Goal: Task Accomplishment & Management: Complete application form

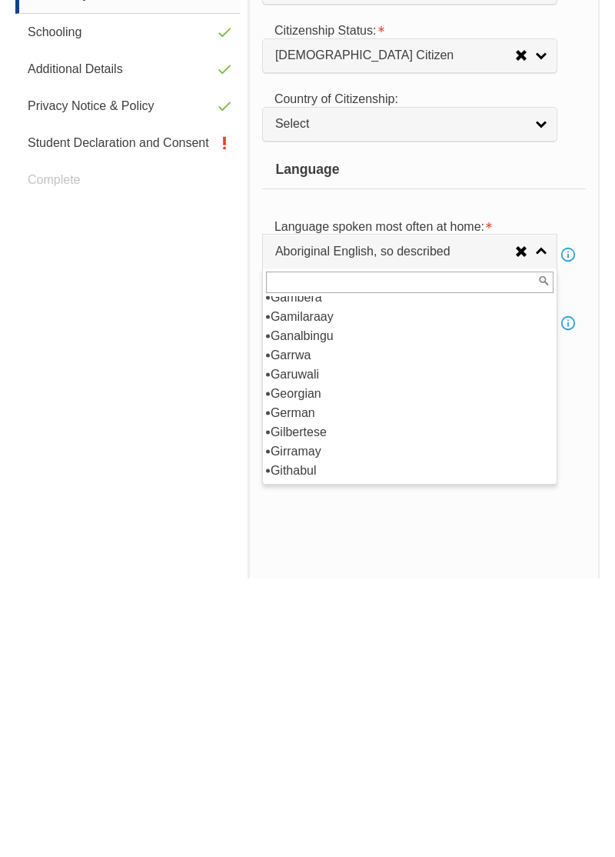
scroll to position [2213, 0]
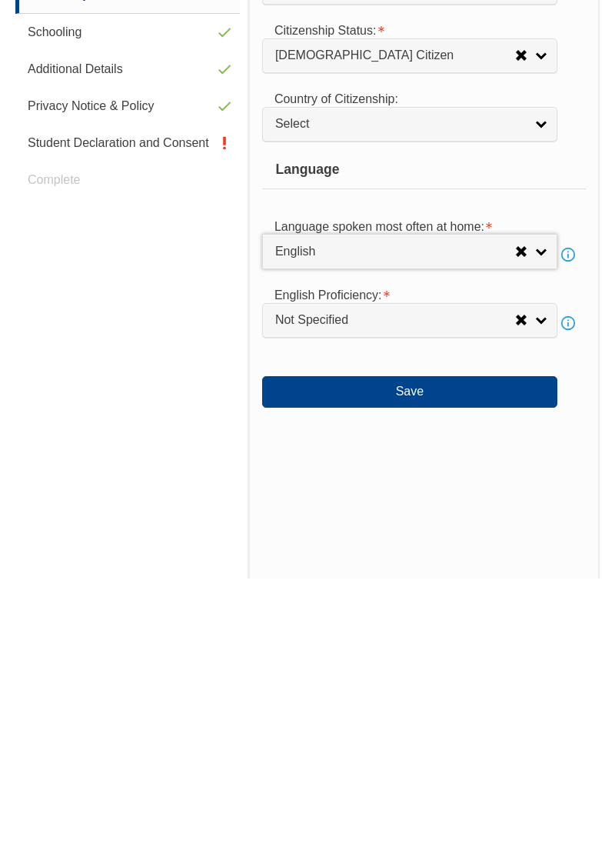
select select "1201"
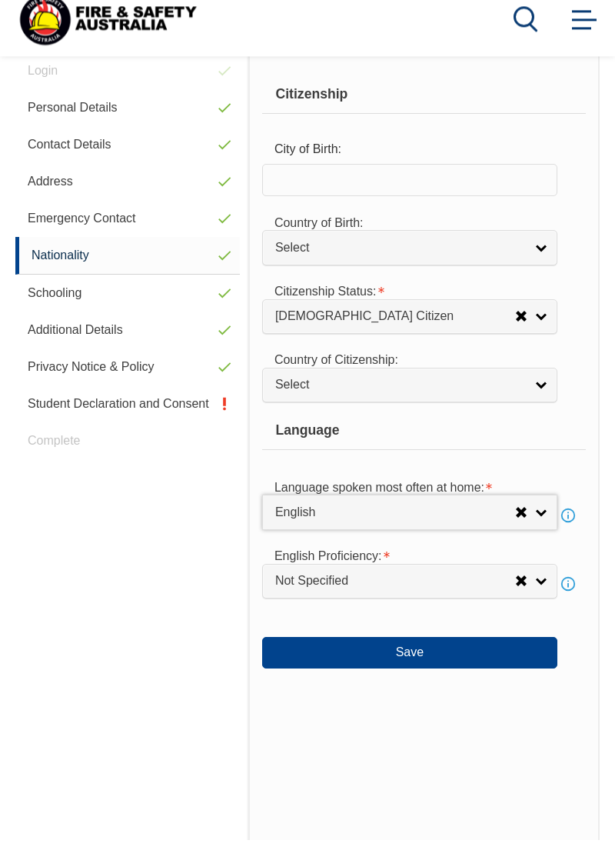
scroll to position [429, 0]
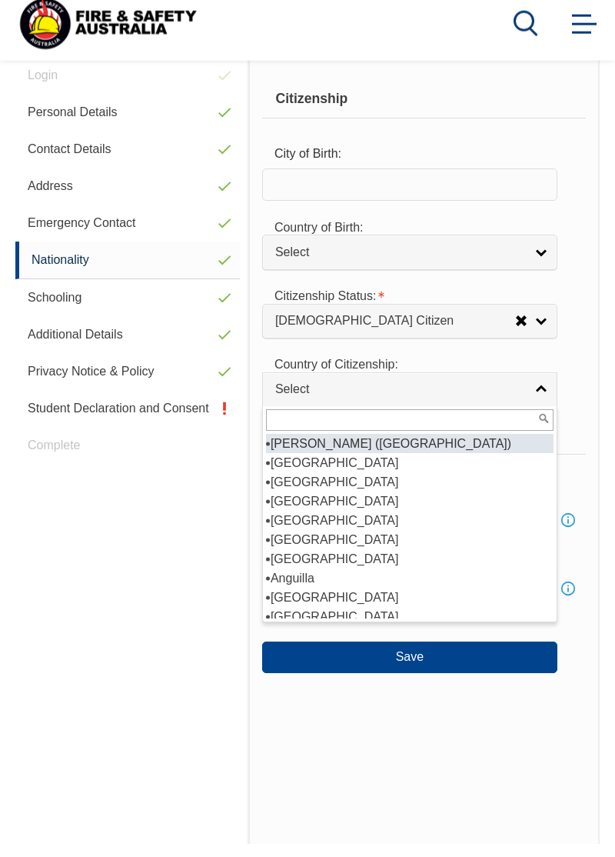
click at [464, 374] on div "Country of Citizenship:" at bounding box center [385, 376] width 246 height 31
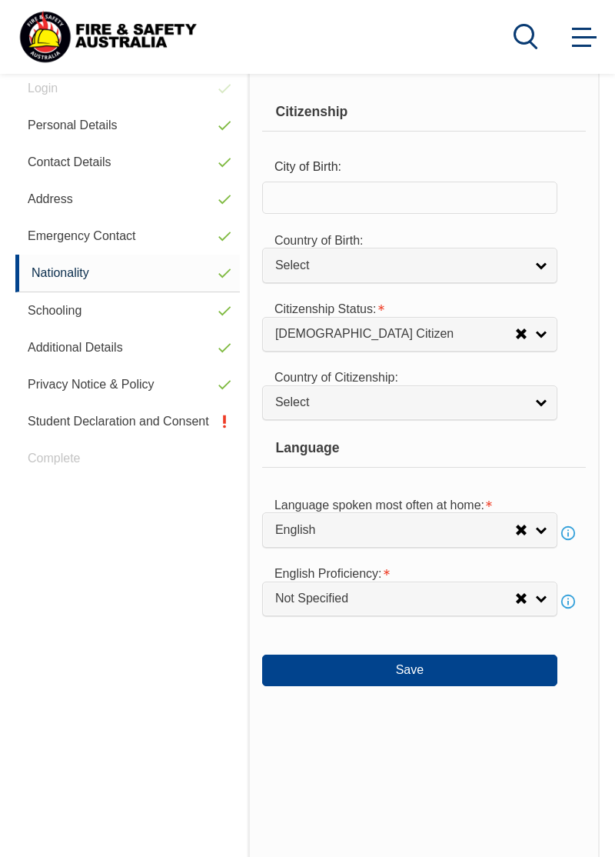
click at [126, 228] on link "Emergency Contact" at bounding box center [127, 236] width 225 height 37
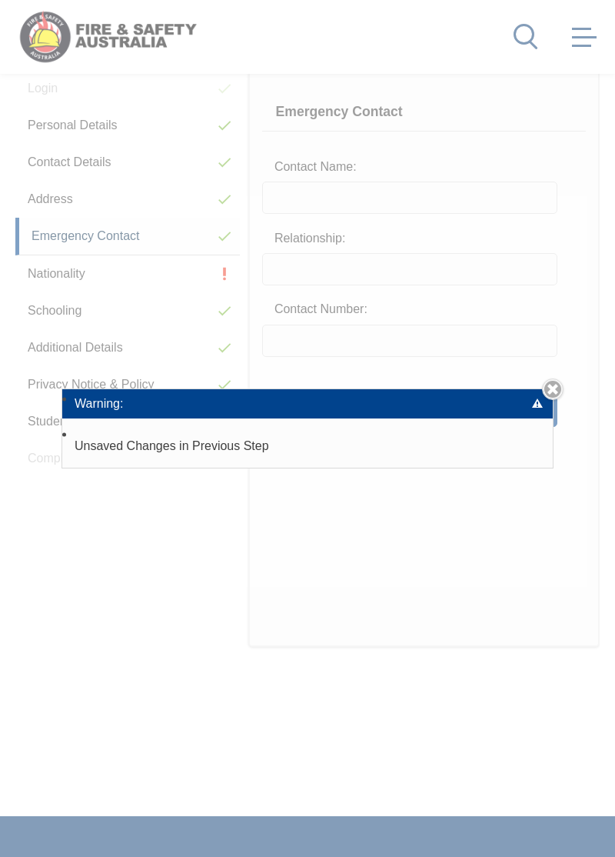
scroll to position [372, 0]
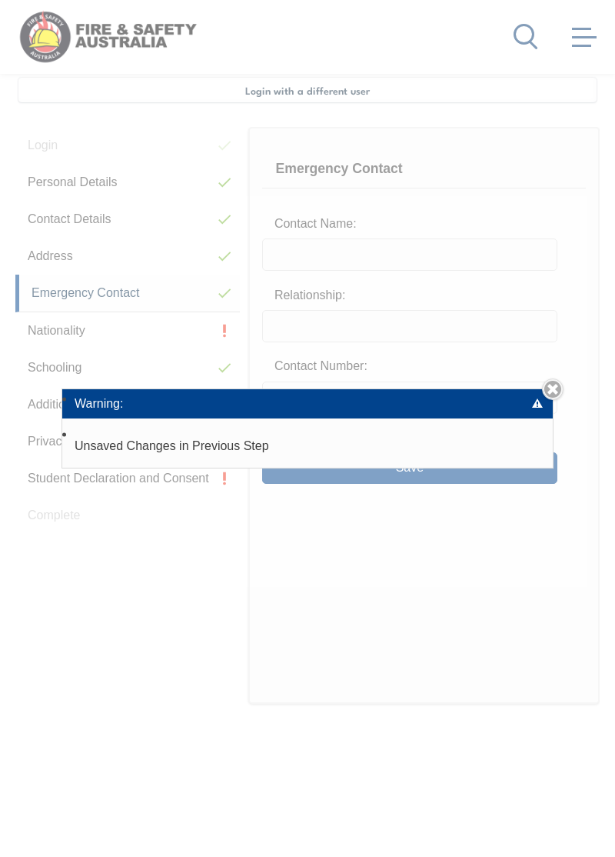
click at [556, 400] on link "Close" at bounding box center [553, 389] width 22 height 22
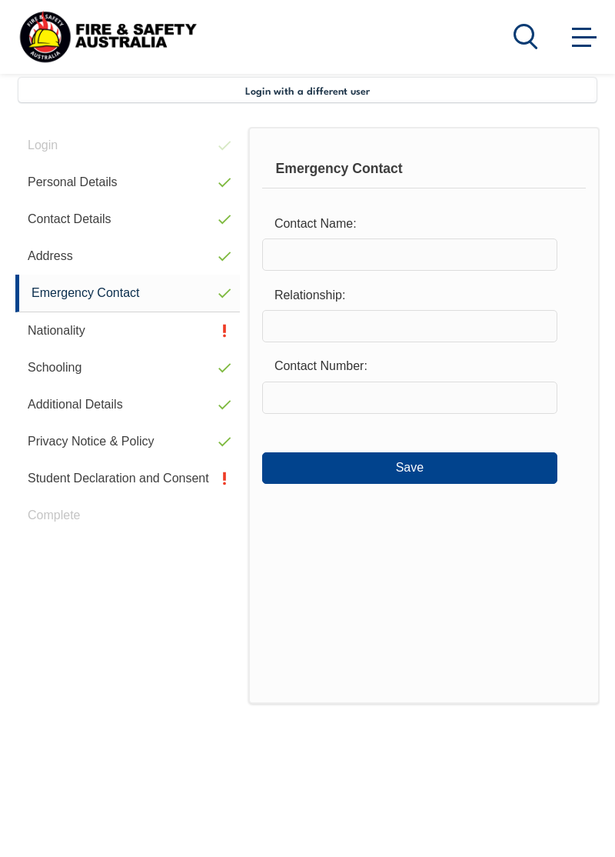
click at [150, 245] on link "Address" at bounding box center [127, 256] width 225 height 37
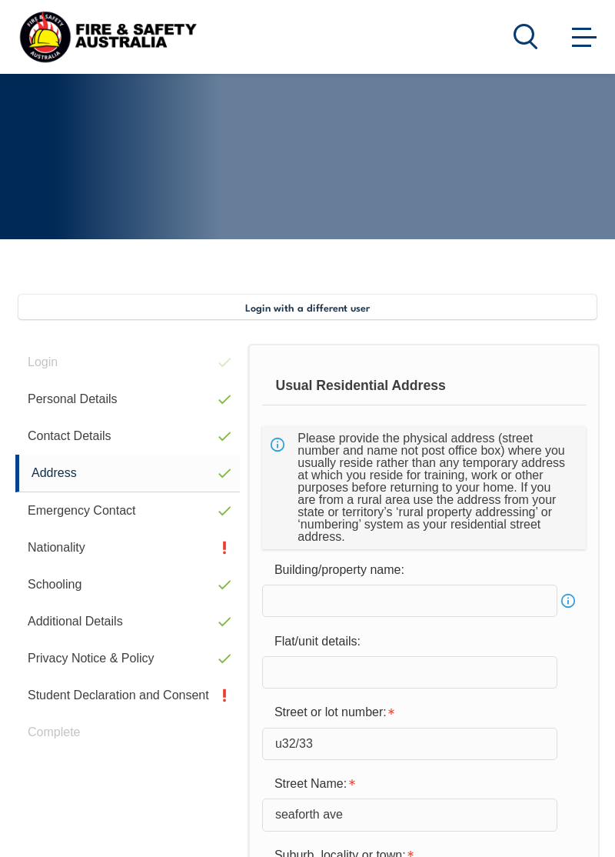
scroll to position [157, 0]
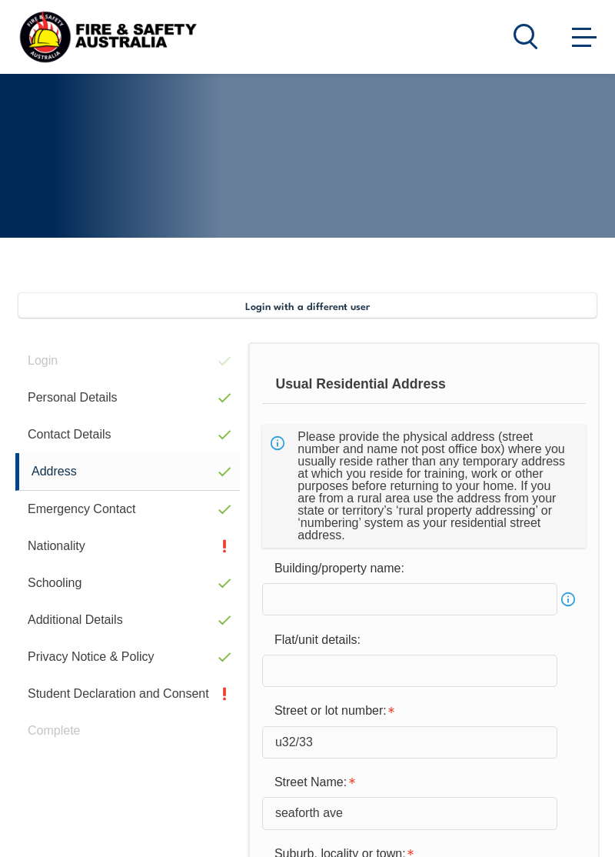
click at [121, 425] on link "Contact Details" at bounding box center [127, 434] width 225 height 37
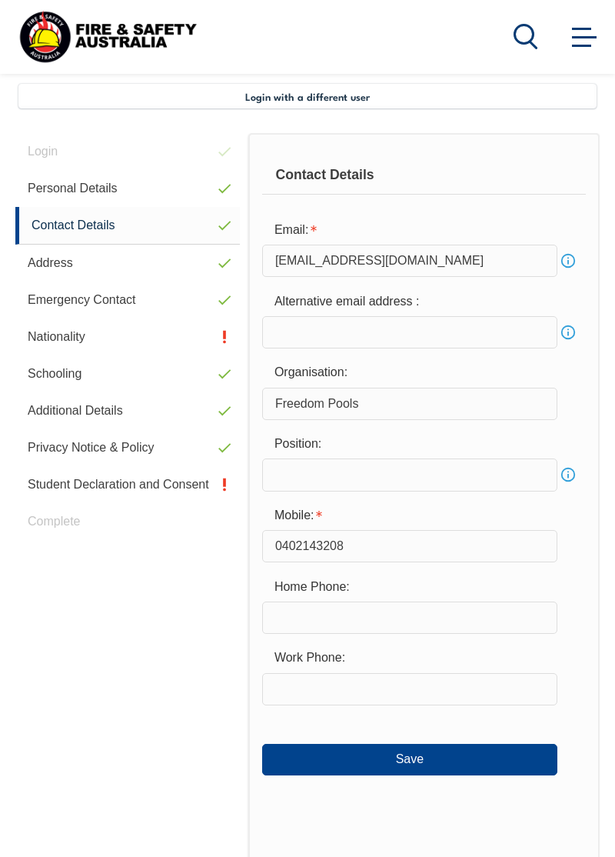
scroll to position [372, 0]
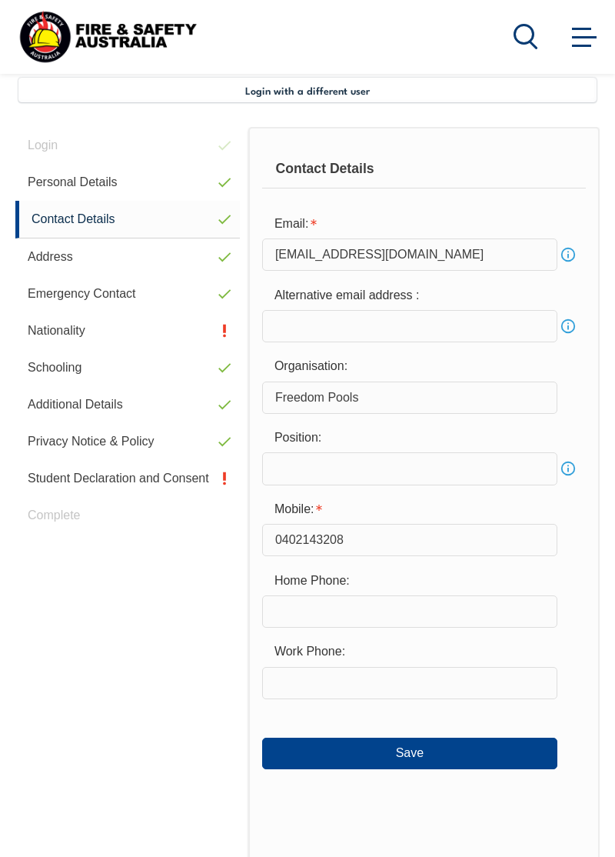
click at [160, 174] on link "Personal Details" at bounding box center [127, 182] width 225 height 37
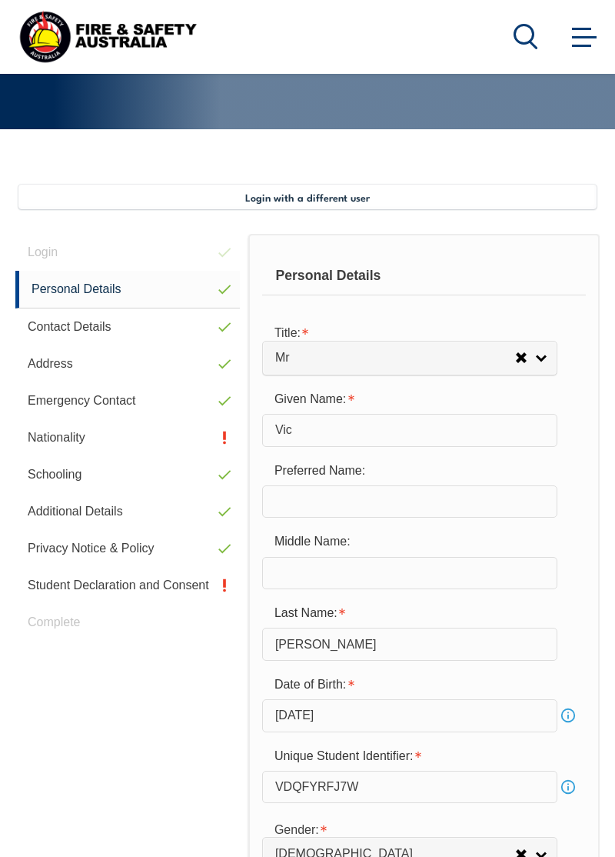
scroll to position [265, 0]
click at [134, 529] on link "Additional Details" at bounding box center [127, 512] width 225 height 37
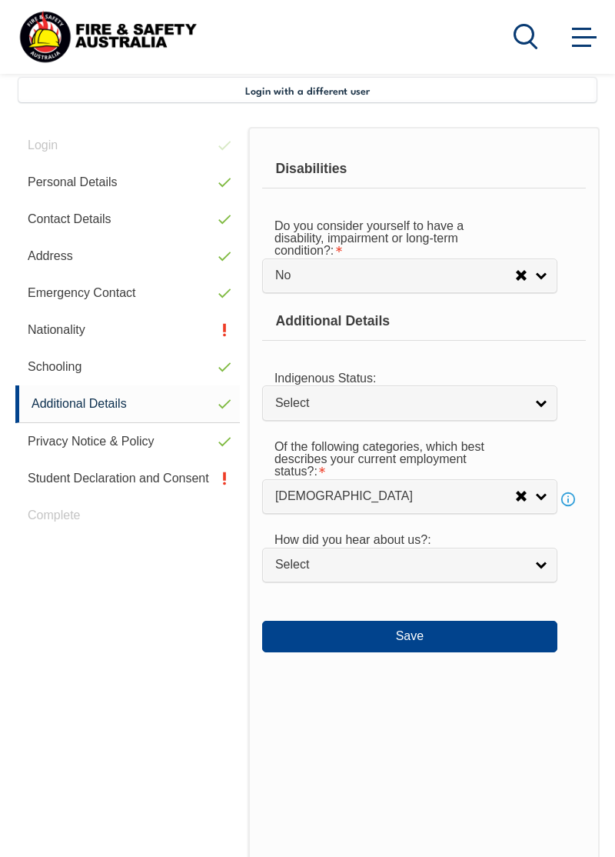
scroll to position [372, 0]
click at [118, 440] on link "Privacy Notice & Policy" at bounding box center [127, 441] width 225 height 37
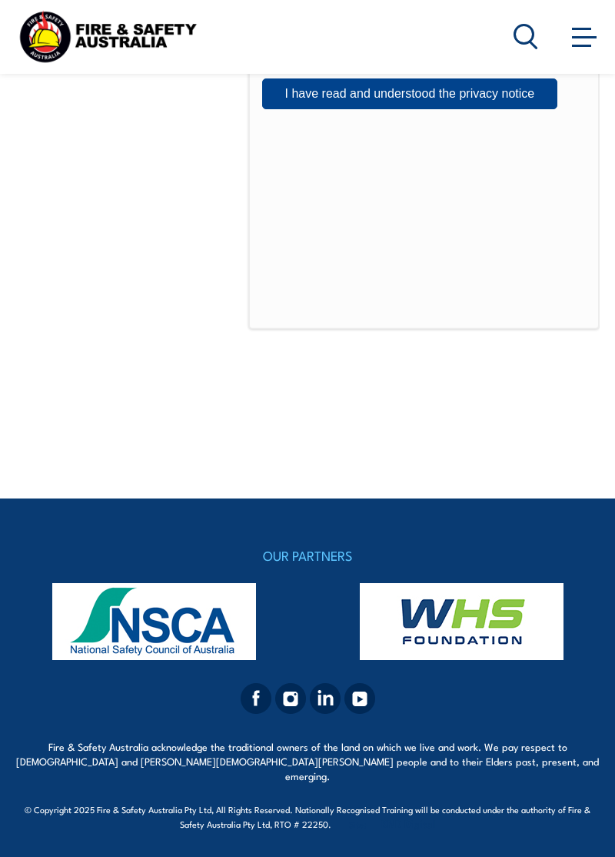
scroll to position [1758, 0]
click at [546, 39] on label "I Agree Do you agree?" at bounding box center [409, 23] width 295 height 31
click at [546, 38] on input "I Agree Do you agree?" at bounding box center [544, 23] width 26 height 29
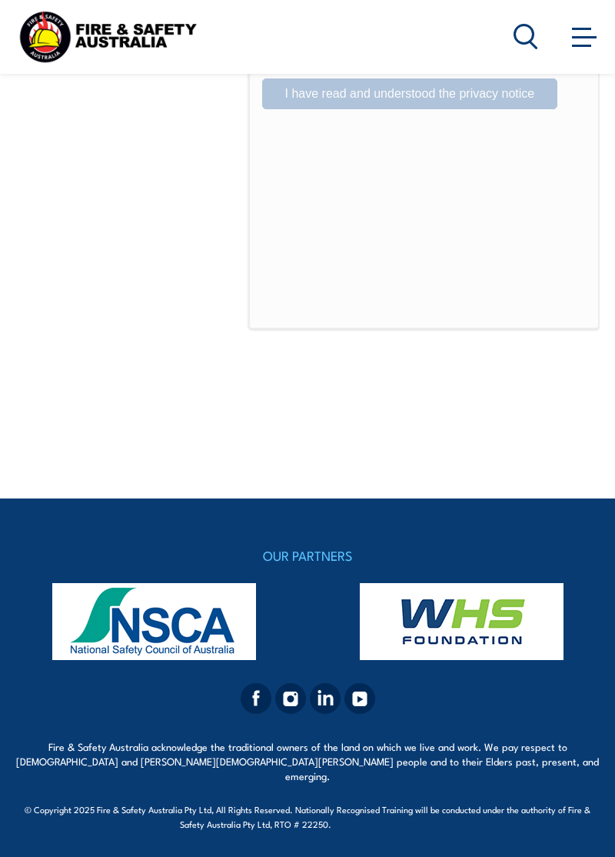
click at [278, 39] on label "I Agree Do you agree?" at bounding box center [409, 23] width 295 height 31
click at [399, 38] on input "I Agree Do you agree?" at bounding box center [412, 23] width 26 height 29
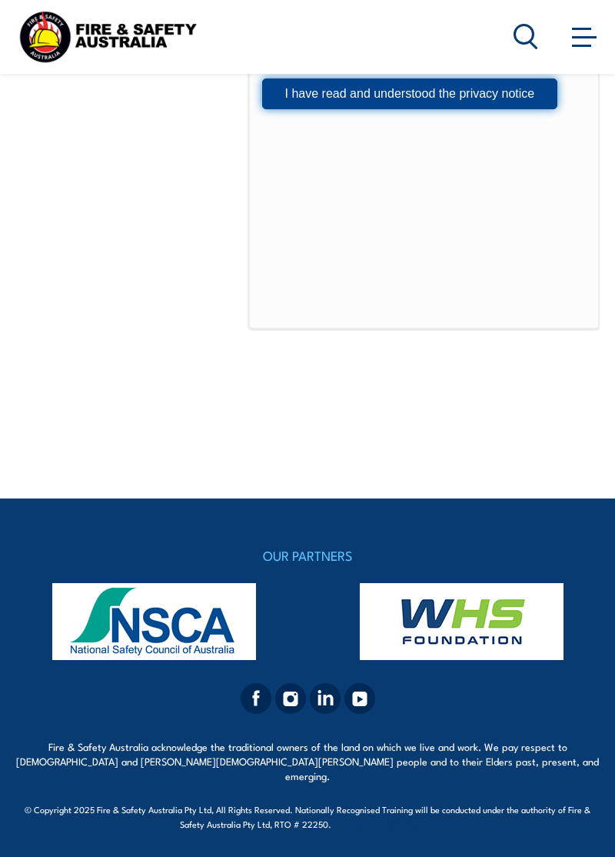
click at [498, 109] on button "I have read and understood the privacy notice" at bounding box center [409, 93] width 295 height 31
click at [547, 39] on label "I Agree Do you agree?" at bounding box center [409, 23] width 295 height 31
click at [547, 38] on input "I Agree Do you agree?" at bounding box center [544, 23] width 26 height 29
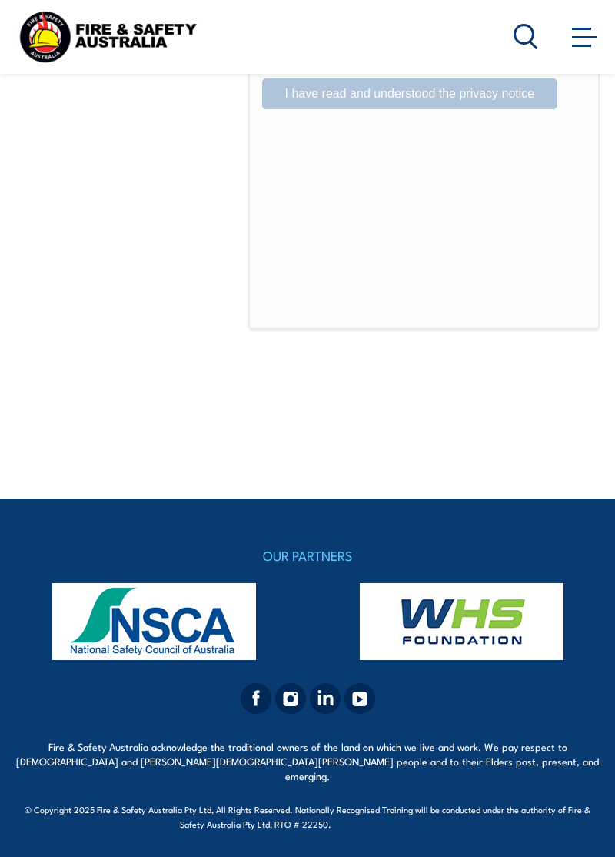
click at [581, 29] on span at bounding box center [581, 29] width 19 height 2
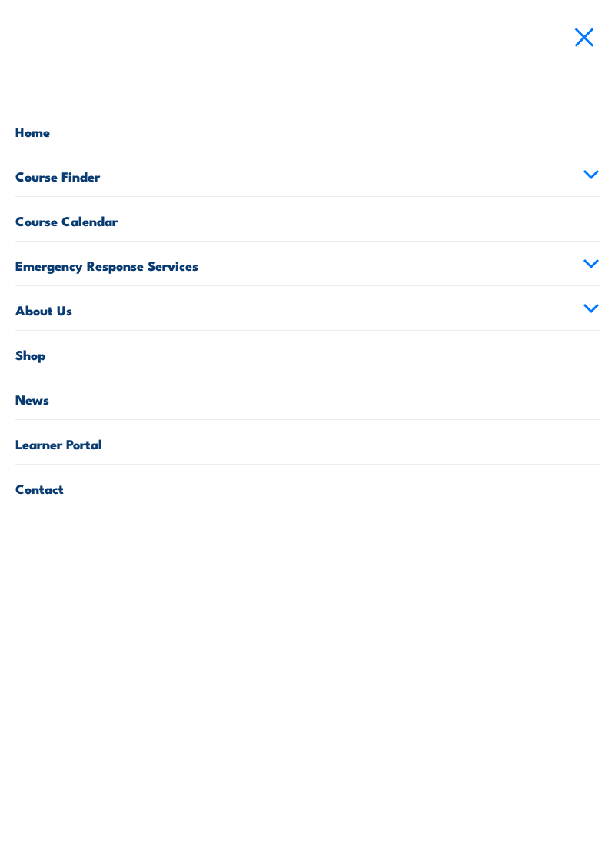
click at [591, 309] on icon at bounding box center [591, 307] width 14 height 7
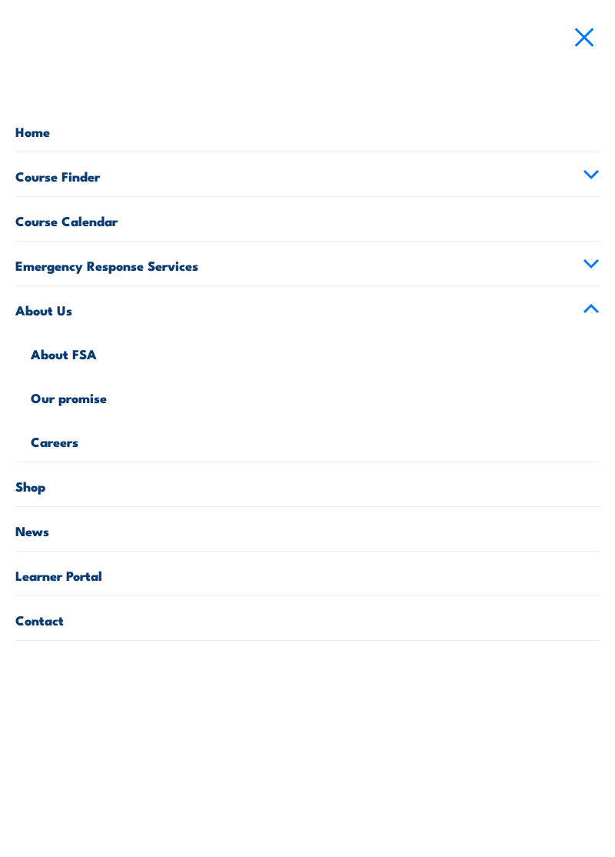
click at [93, 397] on link "Our promise" at bounding box center [315, 396] width 569 height 44
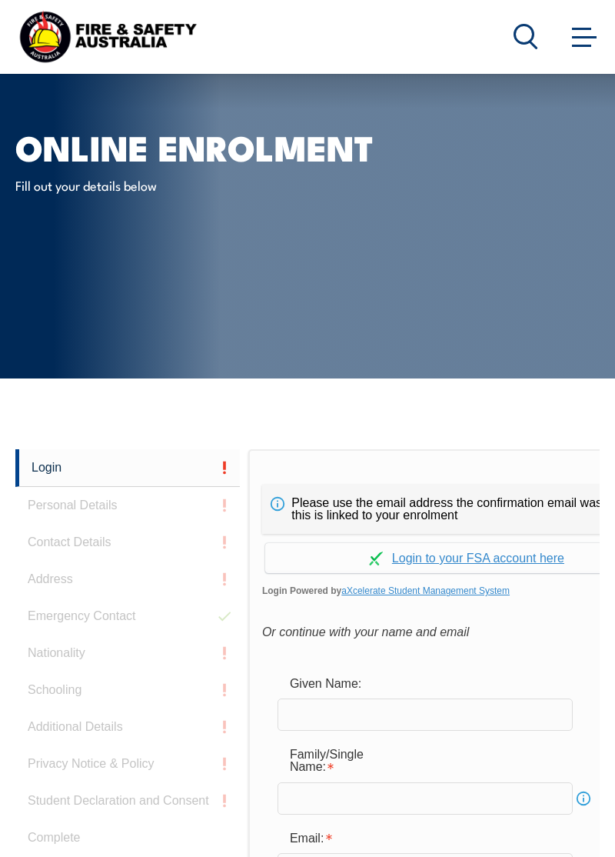
scroll to position [363, 0]
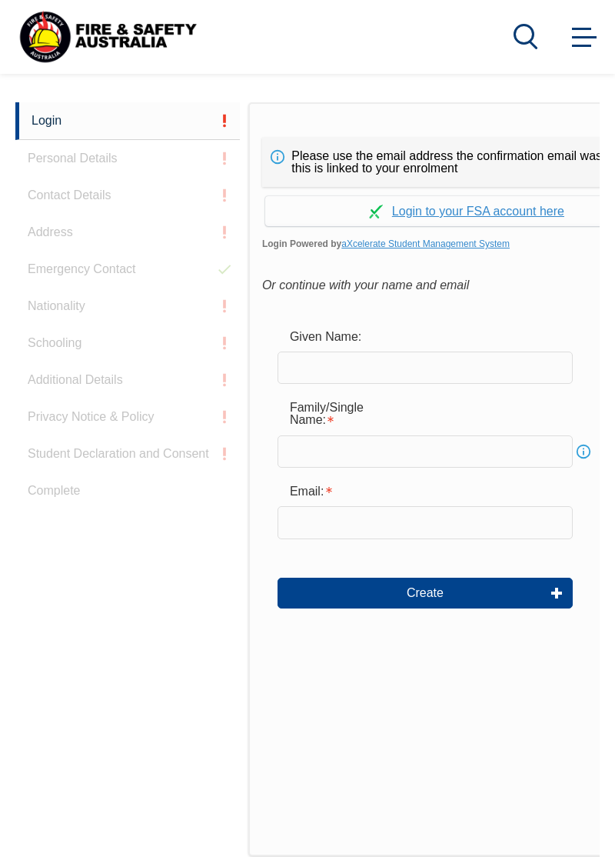
click at [515, 226] on link "Continue with aXcelerate" at bounding box center [466, 211] width 403 height 30
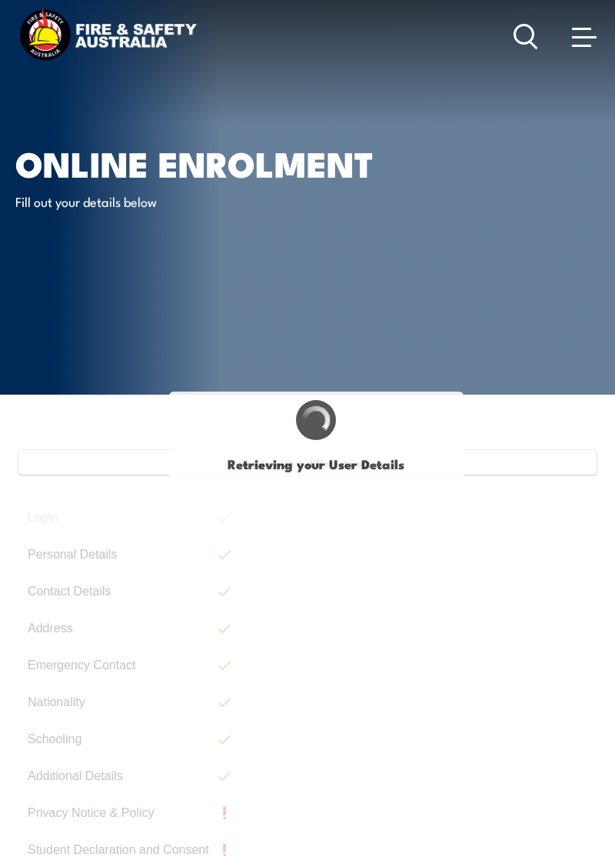
select select "Mr"
type input "Vic"
type input "[PERSON_NAME]"
type input "[DATE]"
type input "VDQFYRFJ7W"
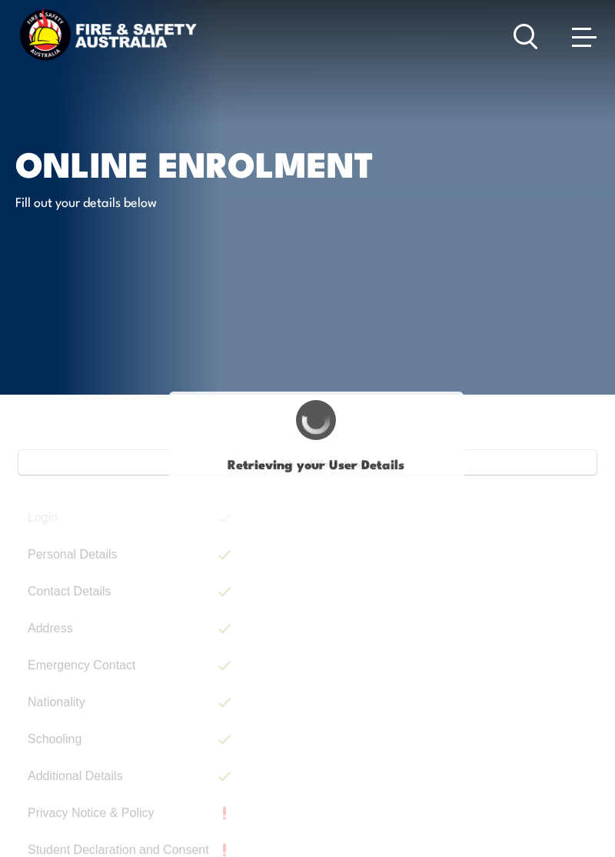
select select "M"
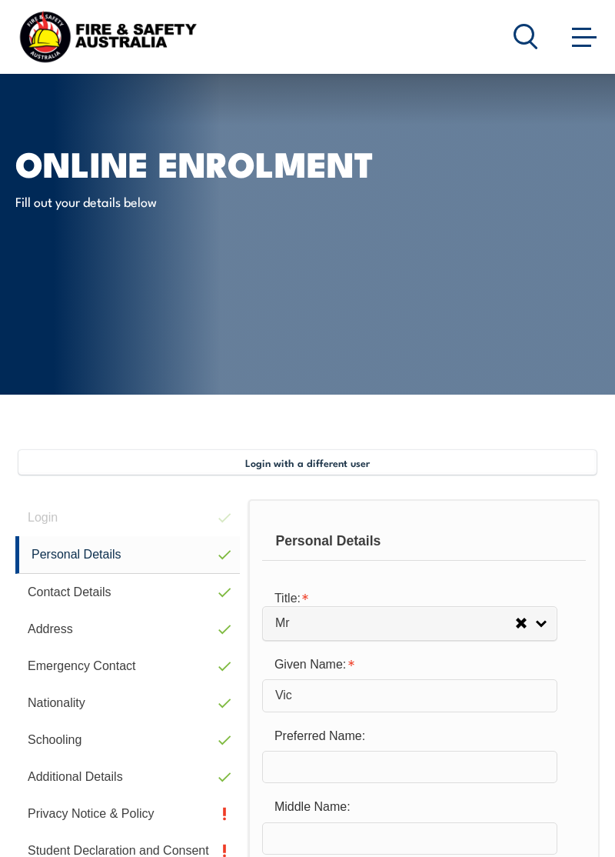
scroll to position [372, 0]
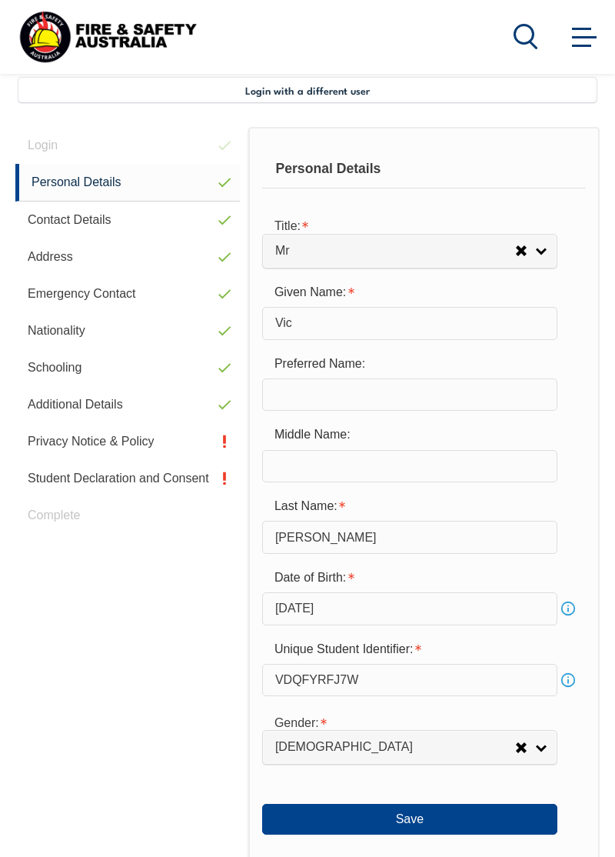
click at [151, 289] on link "Emergency Contact" at bounding box center [127, 293] width 225 height 37
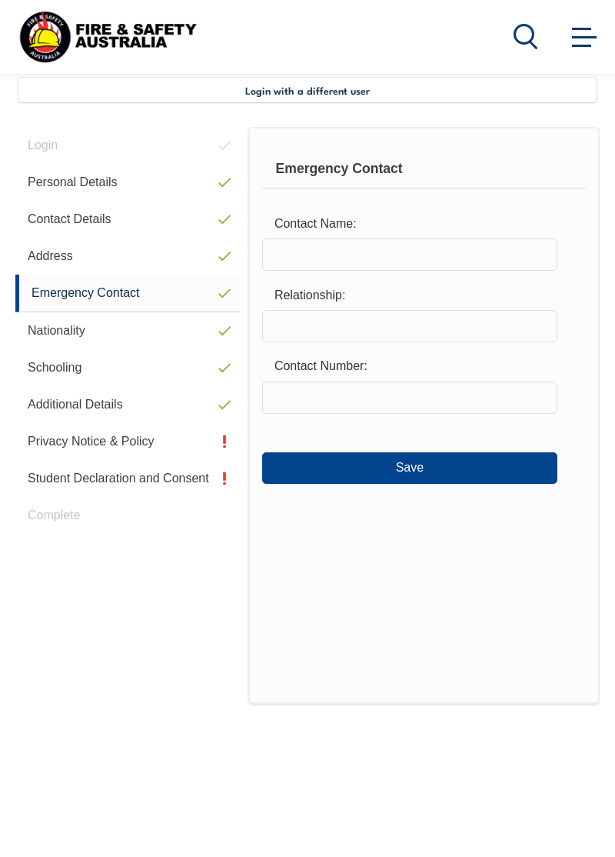
click at [161, 367] on link "Schooling" at bounding box center [127, 367] width 225 height 37
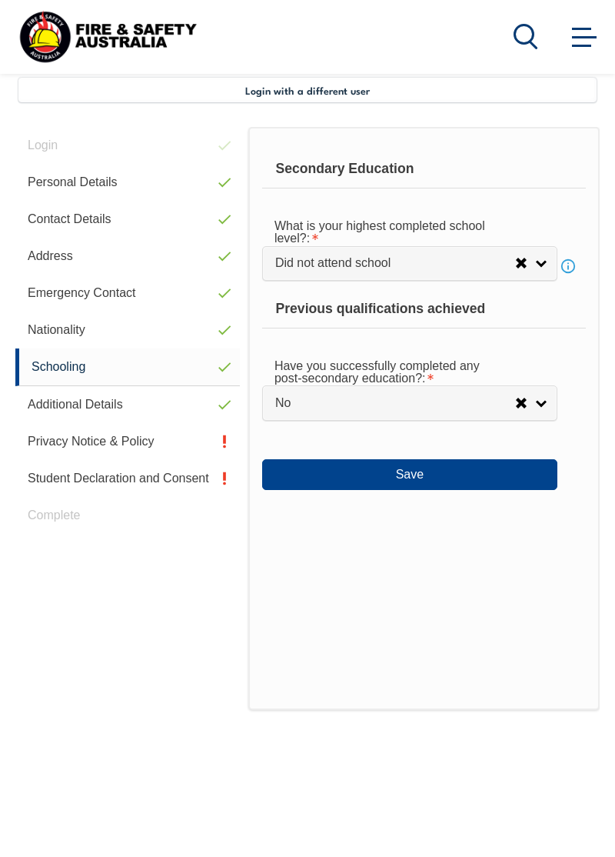
click at [72, 440] on link "Privacy Notice & Policy" at bounding box center [127, 441] width 225 height 37
